Goal: Task Accomplishment & Management: Use online tool/utility

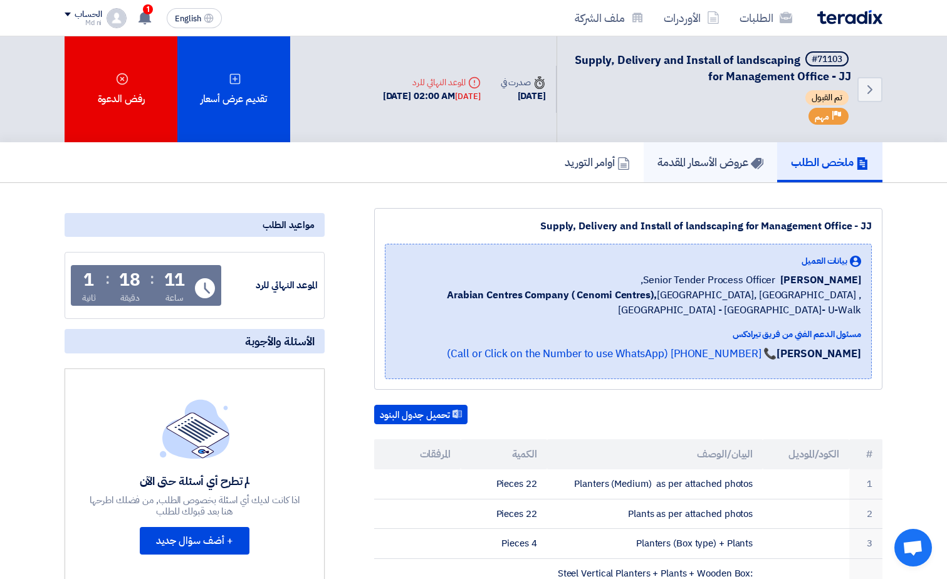
click at [674, 162] on h5 "عروض الأسعار المقدمة" at bounding box center [710, 162] width 106 height 14
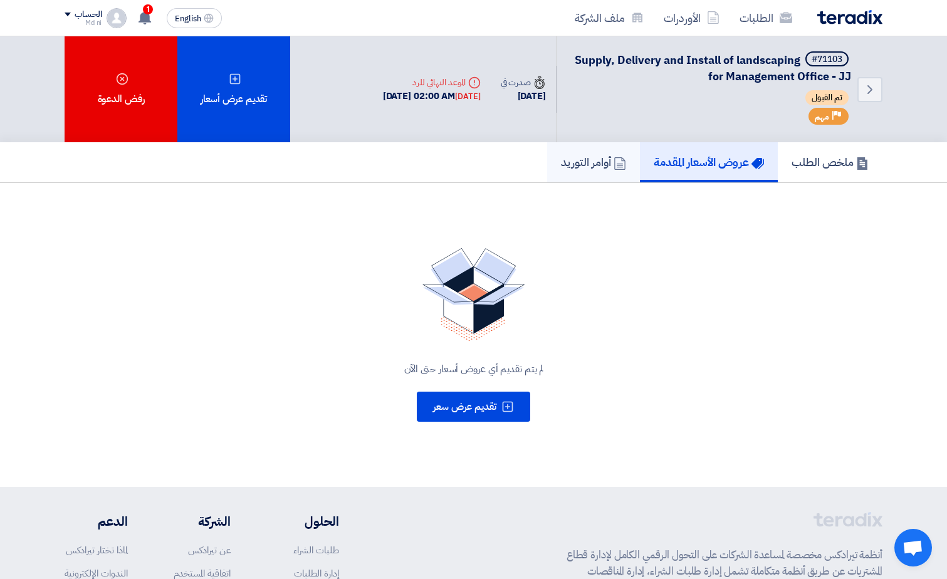
click at [573, 161] on h5 "أوامر التوريد" at bounding box center [593, 162] width 65 height 14
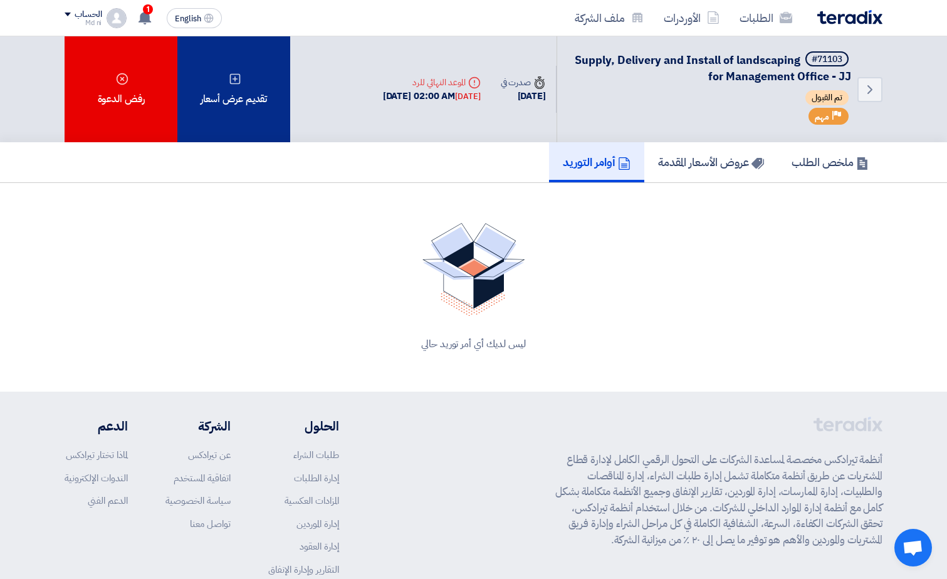
click at [237, 110] on div "تقديم عرض أسعار" at bounding box center [233, 89] width 113 height 106
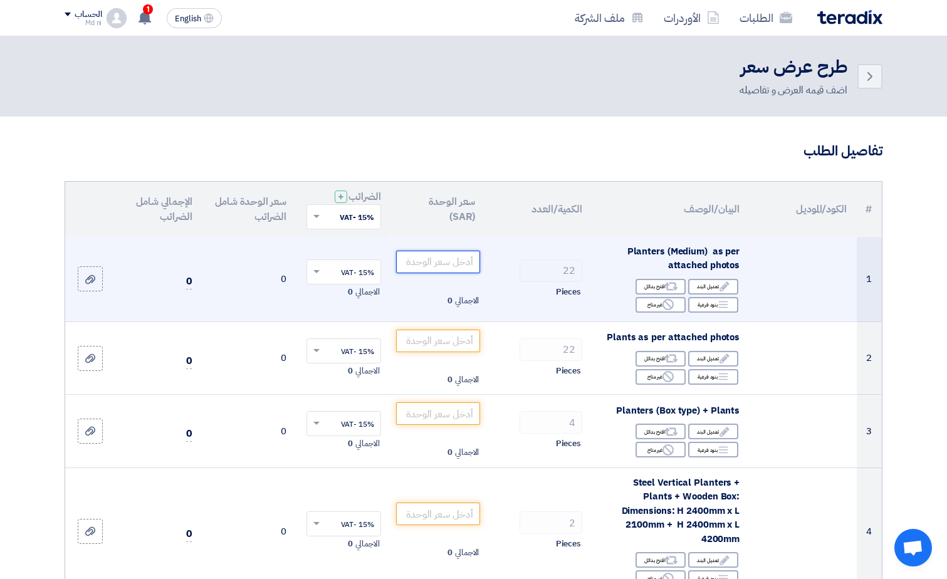
click at [432, 263] on input "number" at bounding box center [438, 262] width 85 height 23
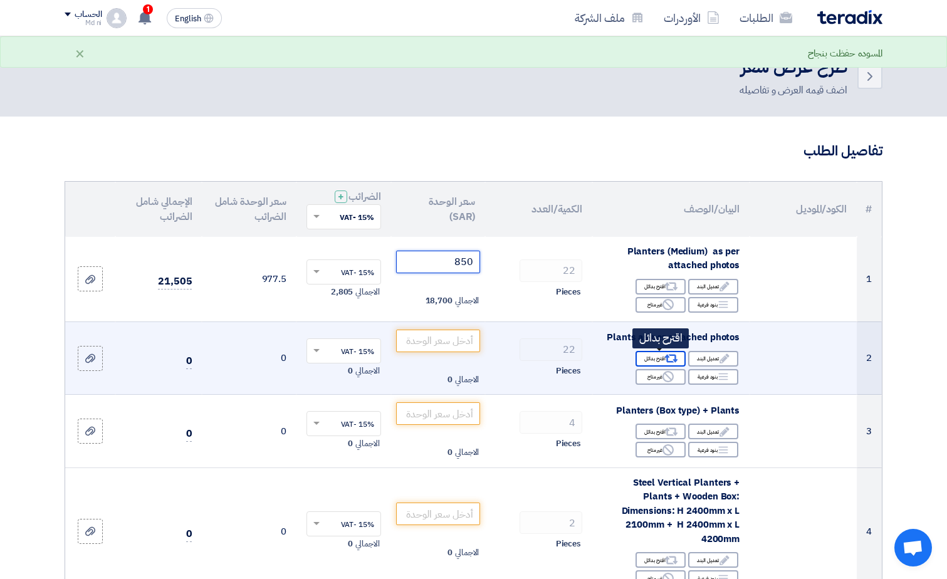
type input "850"
click at [650, 360] on div "Alternative اقترح بدائل" at bounding box center [660, 359] width 50 height 16
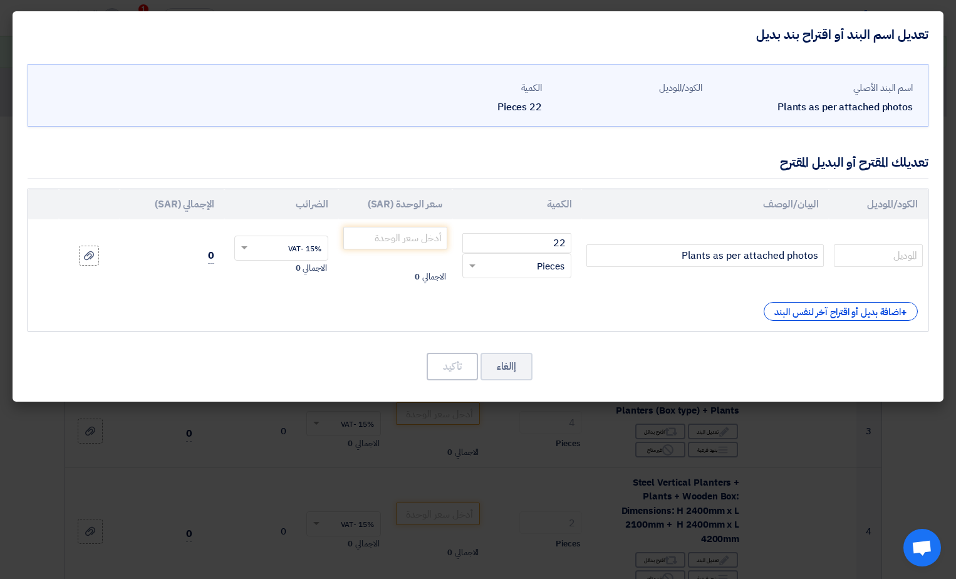
click at [305, 440] on modal-container "تعديل اسم البند أو اقتراح بند بديل اسم البند الأصلي Plants as per attached phot…" at bounding box center [478, 289] width 956 height 579
click at [501, 369] on button "إالغاء" at bounding box center [507, 367] width 52 height 28
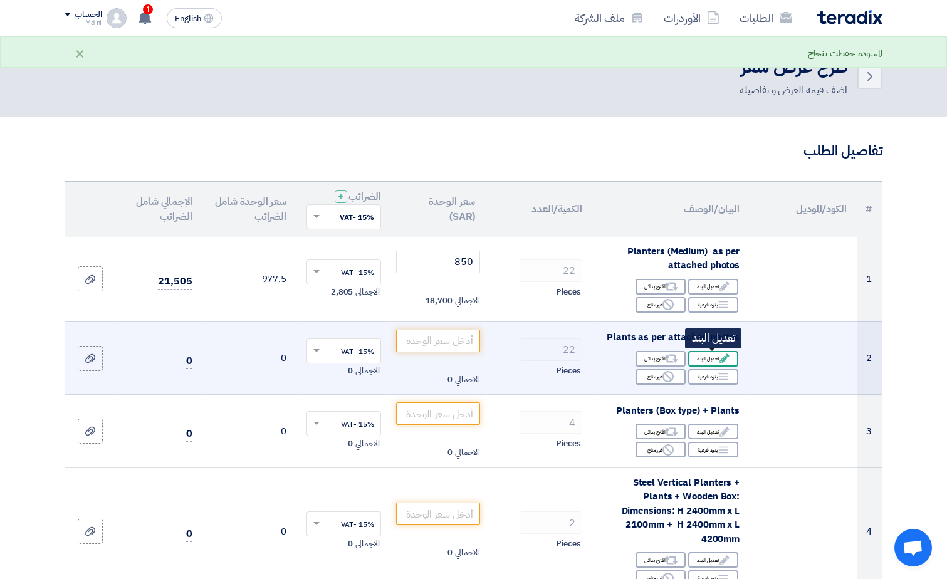
click at [711, 362] on div "Edit تعديل البند" at bounding box center [713, 359] width 50 height 16
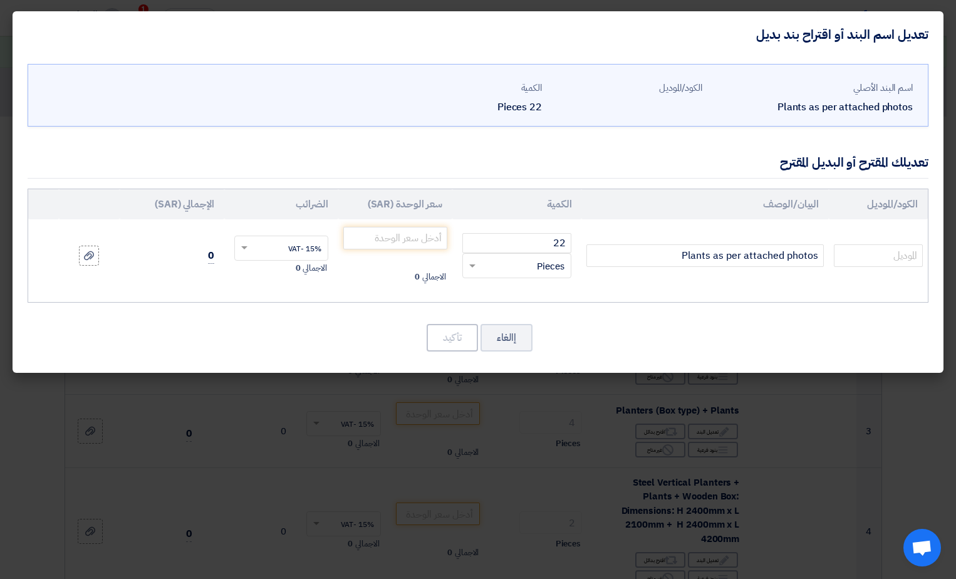
click at [482, 429] on modal-container "تعديل اسم البند أو اقتراح بند بديل اسم البند الأصلي Plants as per attached phot…" at bounding box center [478, 289] width 956 height 579
click at [73, 35] on div "تعديل اسم البند أو اقتراح بند بديل" at bounding box center [478, 34] width 931 height 46
